Goal: Information Seeking & Learning: Learn about a topic

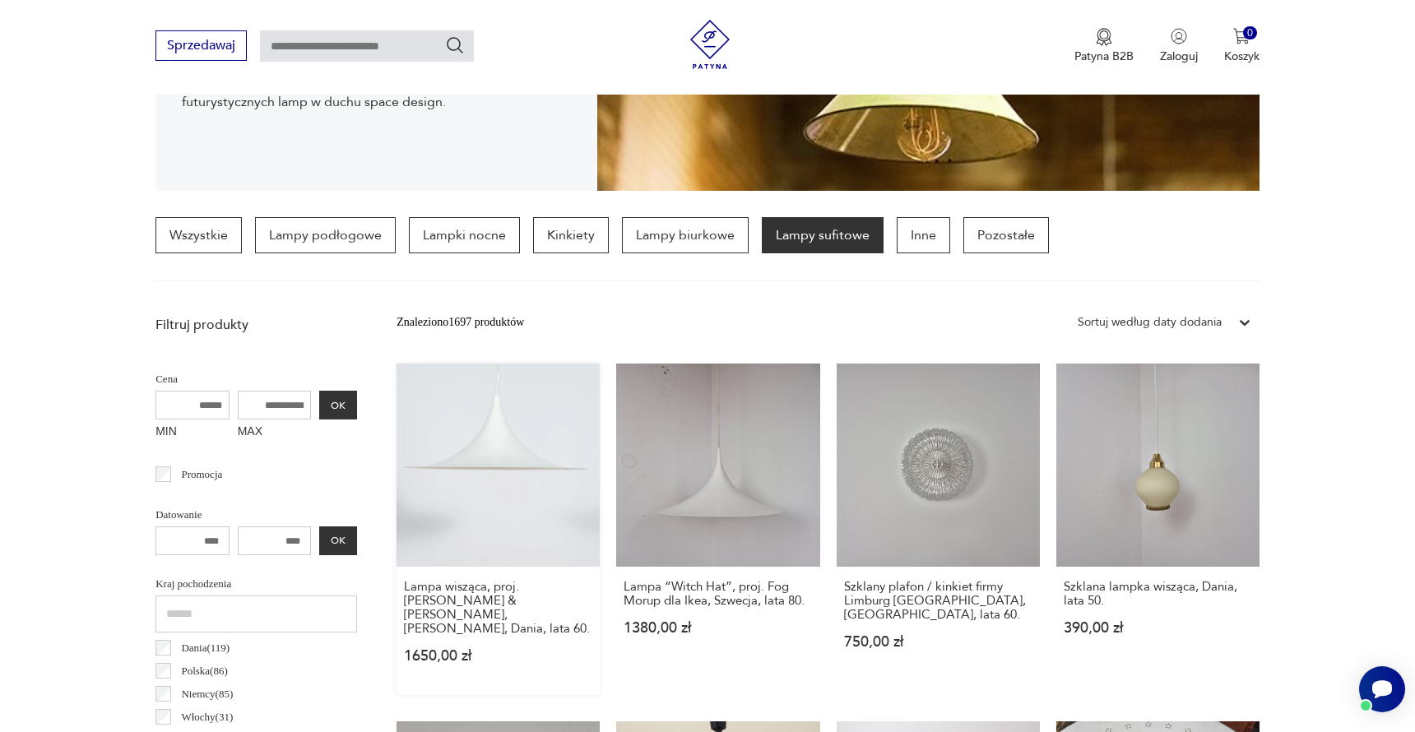
click at [518, 544] on link "Lampa wisząca, proj. [PERSON_NAME] & [PERSON_NAME], [PERSON_NAME], Dania, lata …" at bounding box center [497, 528] width 203 height 331
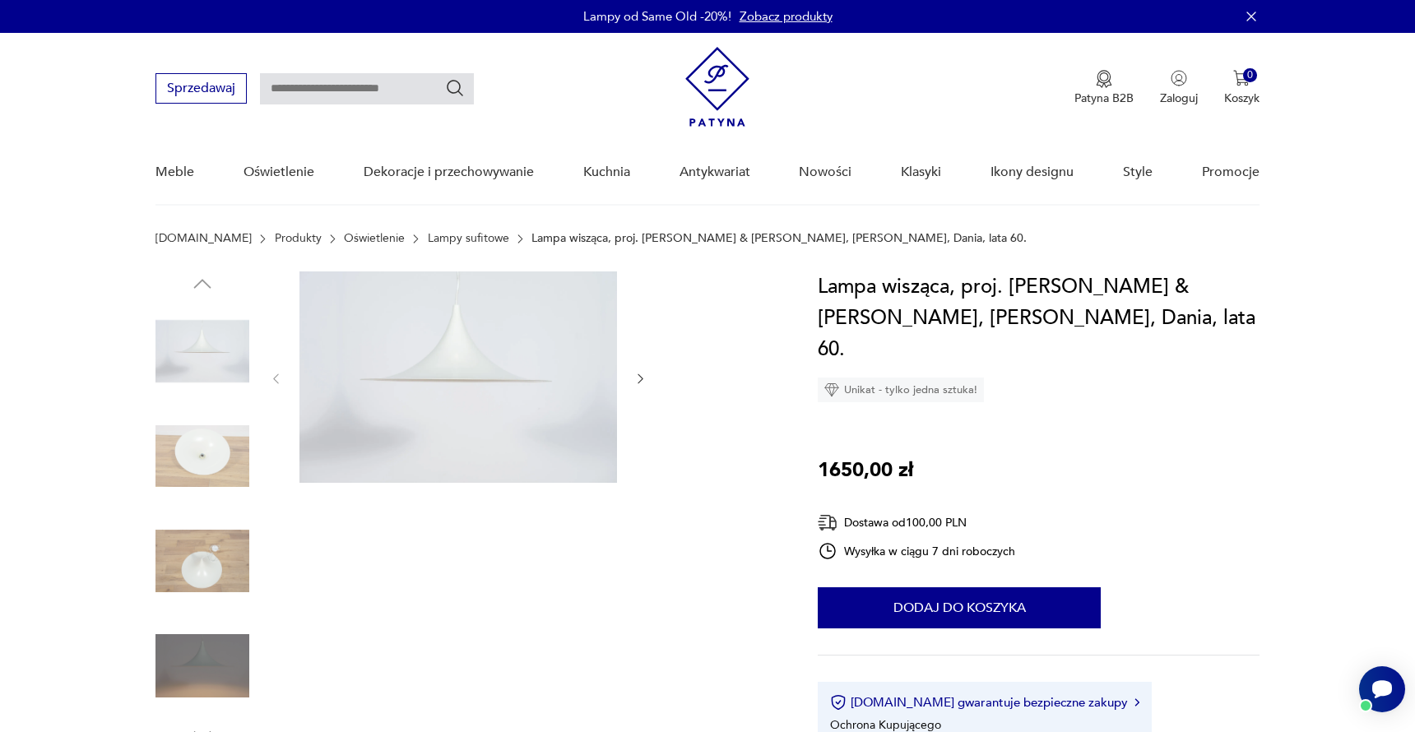
click at [723, 82] on img at bounding box center [717, 87] width 64 height 80
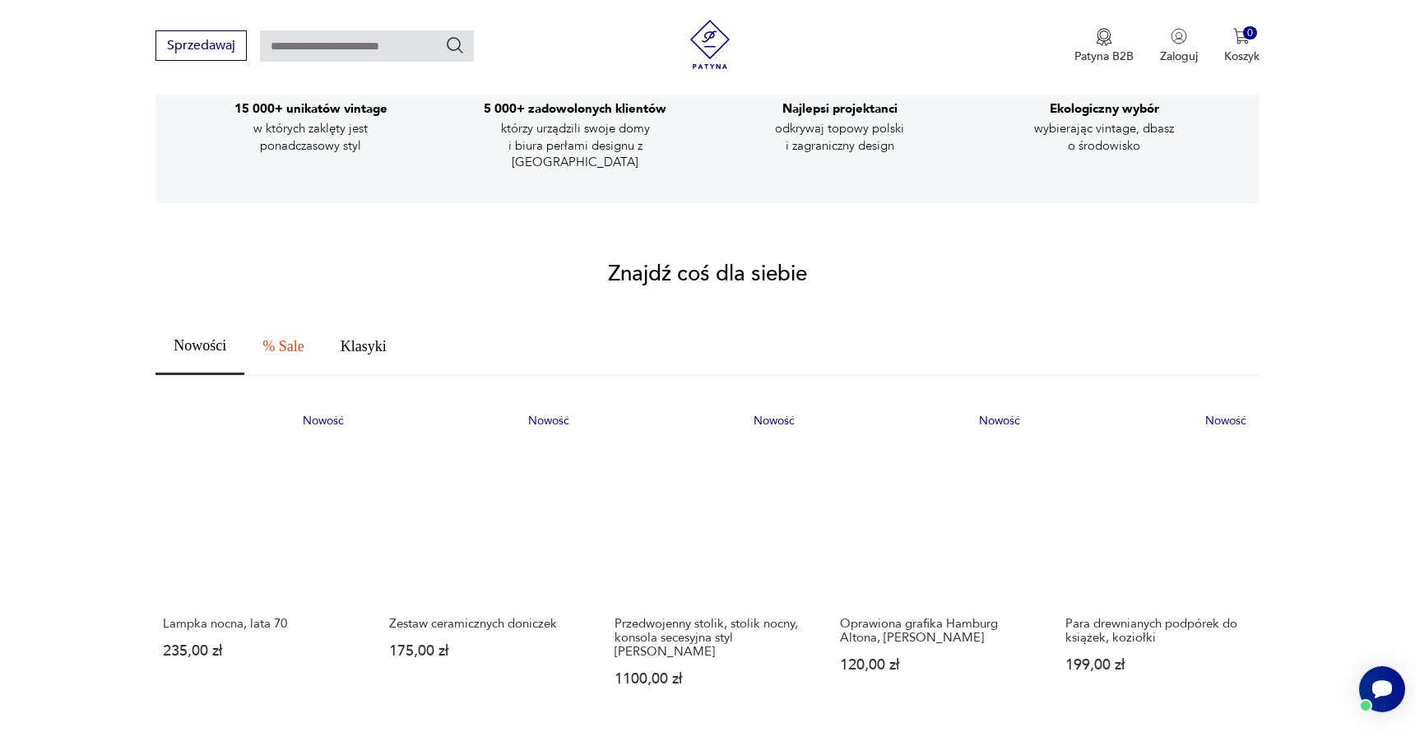
scroll to position [727, 0]
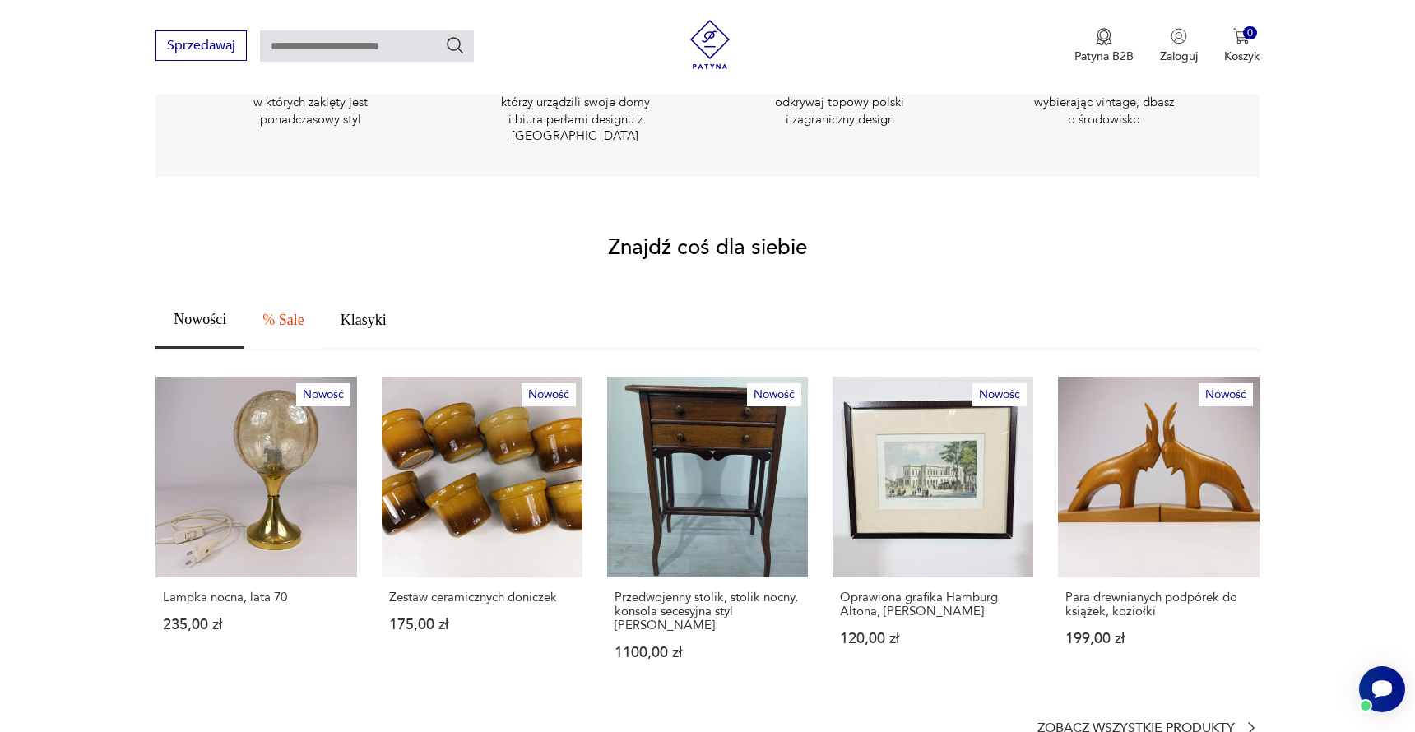
click at [298, 313] on span "% Sale" at bounding box center [282, 320] width 41 height 15
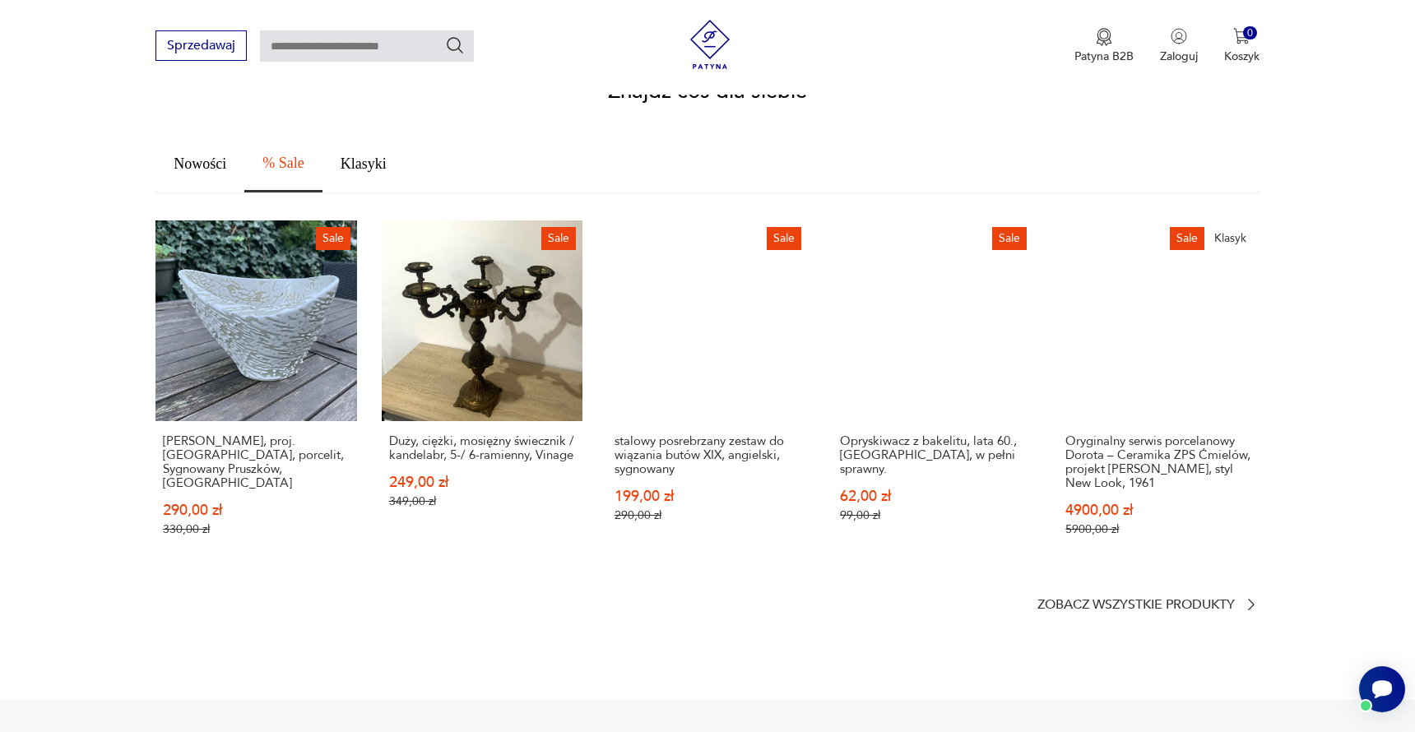
scroll to position [891, 0]
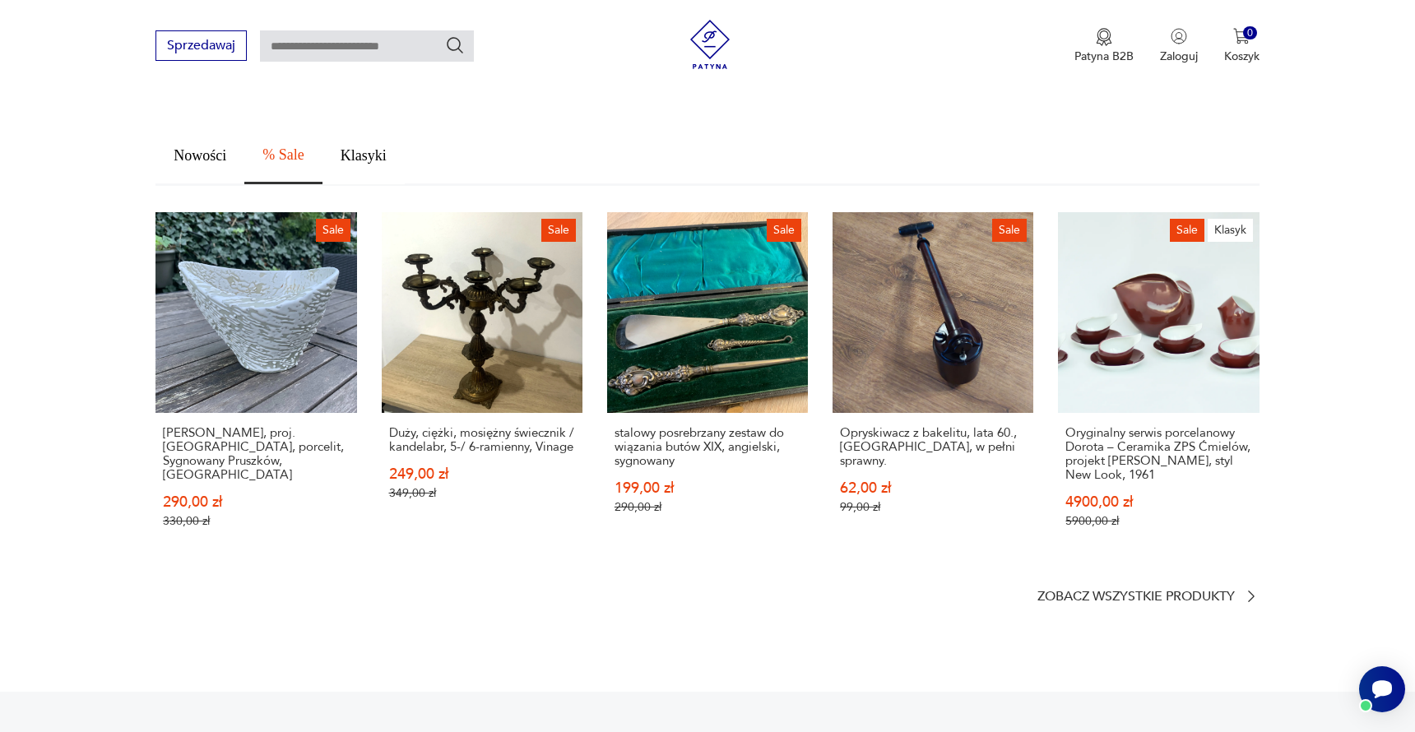
click at [359, 148] on span "Klasyki" at bounding box center [363, 155] width 46 height 15
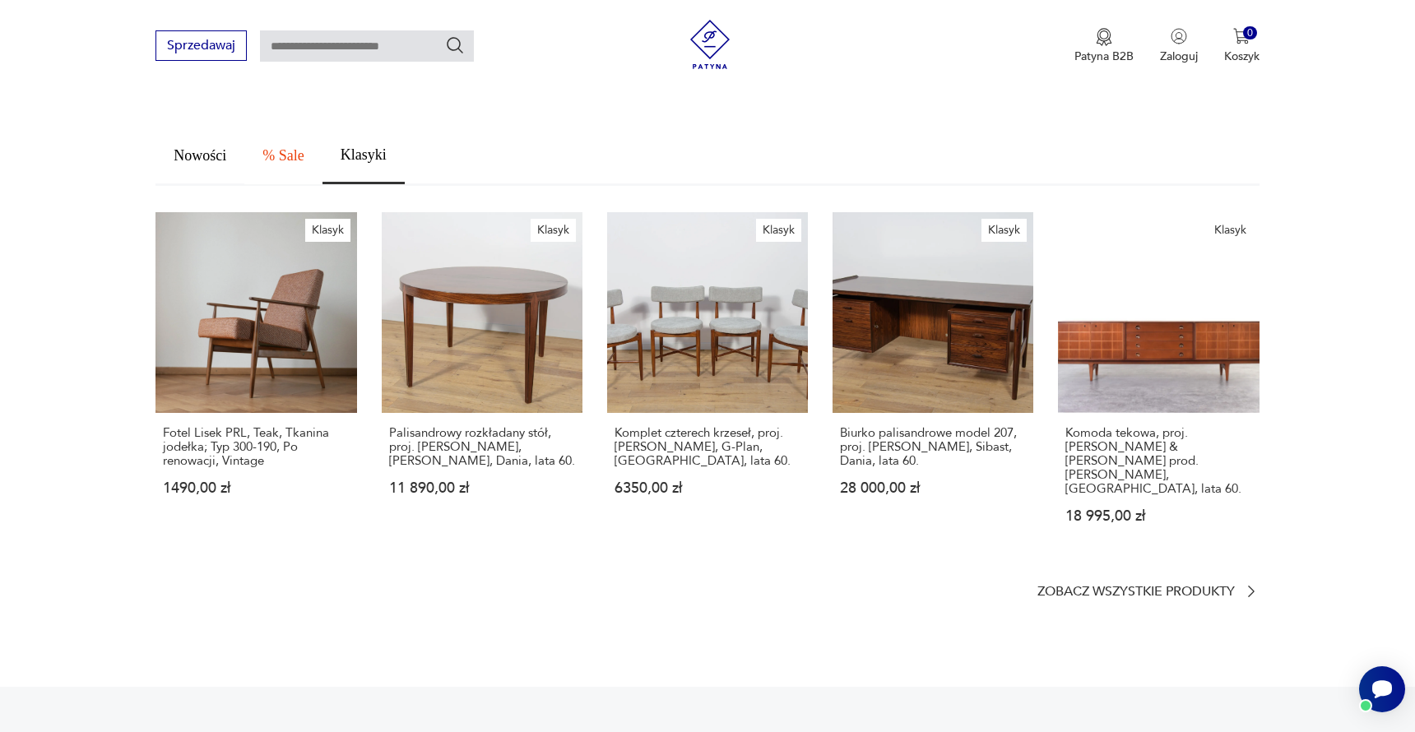
click at [257, 133] on button "% Sale" at bounding box center [282, 155] width 77 height 57
